Goal: Information Seeking & Learning: Learn about a topic

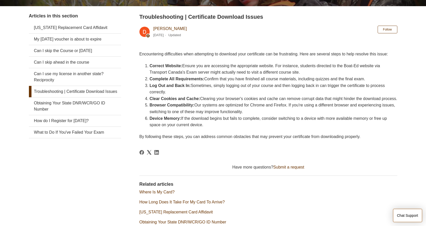
scroll to position [93, 0]
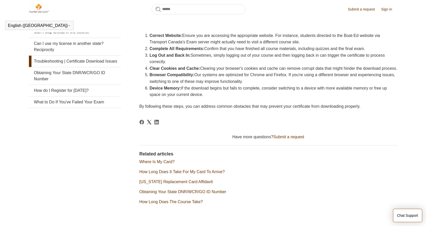
click at [426, 84] on html "Skip to main content Submit a request Sign in English ([GEOGRAPHIC_DATA]) Españ…" at bounding box center [213, 71] width 426 height 358
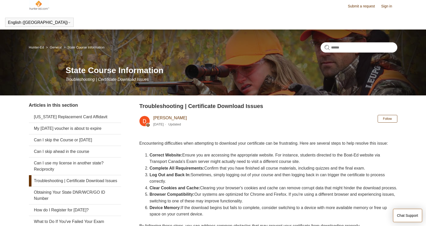
scroll to position [0, 0]
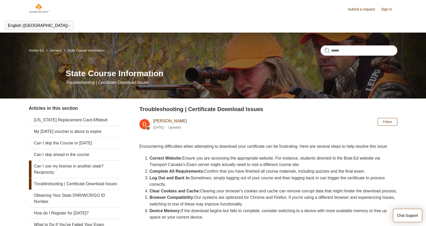
click at [88, 170] on link "Can I use my license in another state? Reciprocity" at bounding box center [75, 168] width 92 height 17
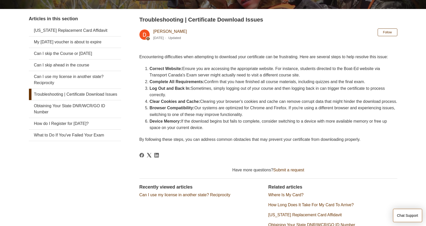
scroll to position [101, 0]
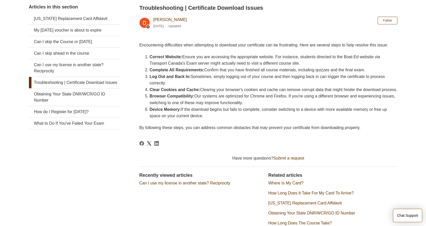
drag, startPoint x: 430, startPoint y: 35, endPoint x: 400, endPoint y: 79, distance: 53.0
click at [400, 79] on html "Skip to main content Submit a request Sign in English (US) Español Français Hun…" at bounding box center [213, 85] width 426 height 373
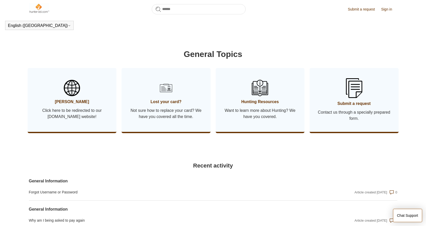
scroll to position [226, 0]
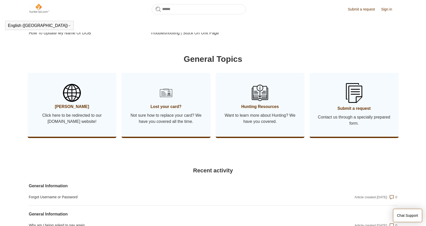
click at [76, 124] on span "Click here to be redirected to our [DOMAIN_NAME] website!" at bounding box center [72, 118] width 74 height 12
